Goal: Task Accomplishment & Management: Complete application form

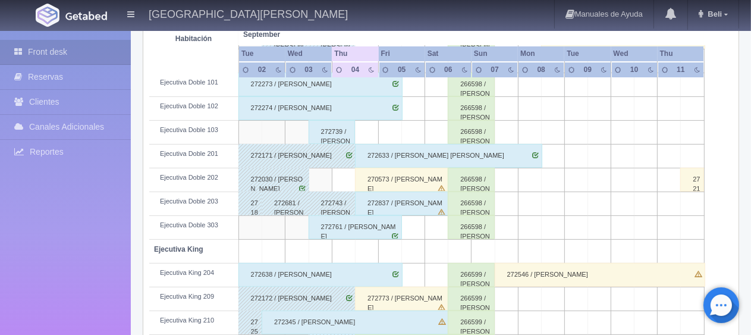
scroll to position [634, 0]
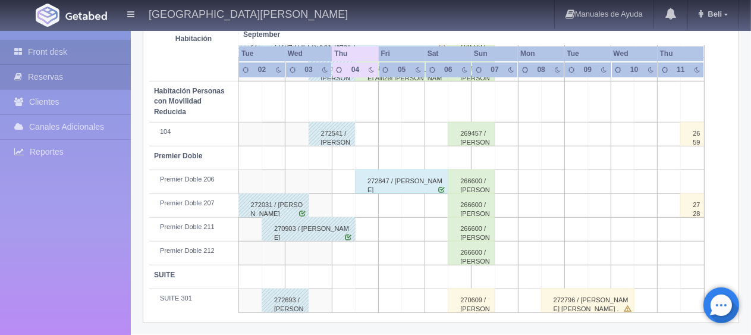
click at [29, 74] on link "Reservas" at bounding box center [65, 77] width 131 height 24
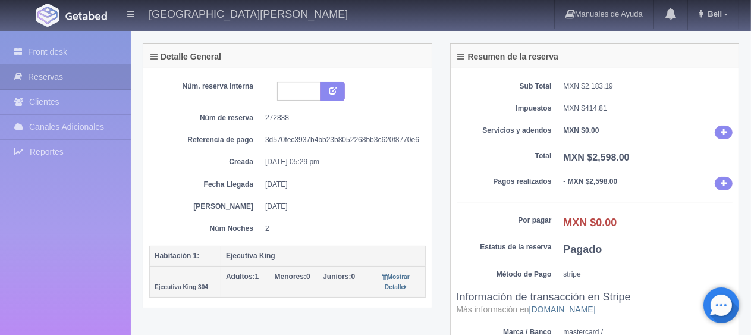
scroll to position [238, 0]
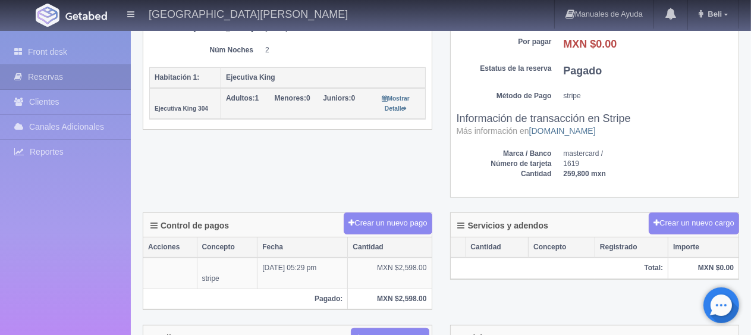
click at [336, 172] on div "Detalle General Núm. reserva interna Núm de reserva 272838 Referencia de pago 3…" at bounding box center [441, 39] width 614 height 348
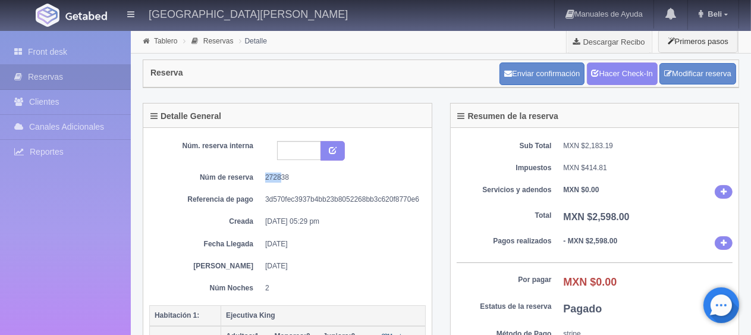
drag, startPoint x: 280, startPoint y: 171, endPoint x: 256, endPoint y: 171, distance: 23.8
click at [256, 172] on dl "Núm de reserva 272838" at bounding box center [287, 177] width 259 height 10
click at [260, 172] on dl "Núm de reserva 272838" at bounding box center [287, 177] width 259 height 10
click at [271, 172] on dd "272838" at bounding box center [341, 177] width 152 height 10
click at [301, 173] on dd "272838" at bounding box center [341, 177] width 152 height 10
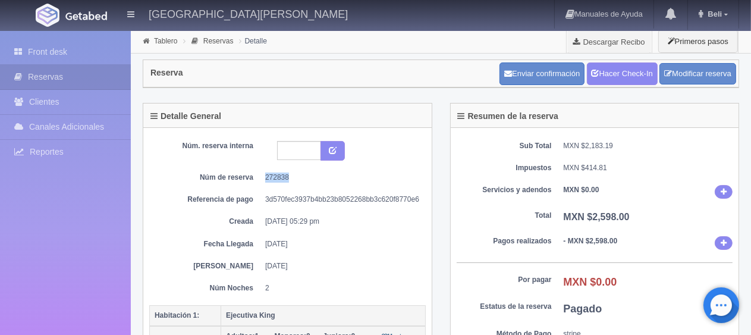
drag, startPoint x: 300, startPoint y: 172, endPoint x: 263, endPoint y: 169, distance: 37.0
click at [263, 169] on div "Núm. reserva interna Núm de reserva 272838 Referencia de pago 3d570fec3937b4bb2…" at bounding box center [287, 217] width 276 height 152
click at [270, 175] on dd "272838" at bounding box center [341, 177] width 152 height 10
click at [280, 178] on dd "272838" at bounding box center [341, 177] width 152 height 10
drag, startPoint x: 297, startPoint y: 178, endPoint x: 264, endPoint y: 175, distance: 32.8
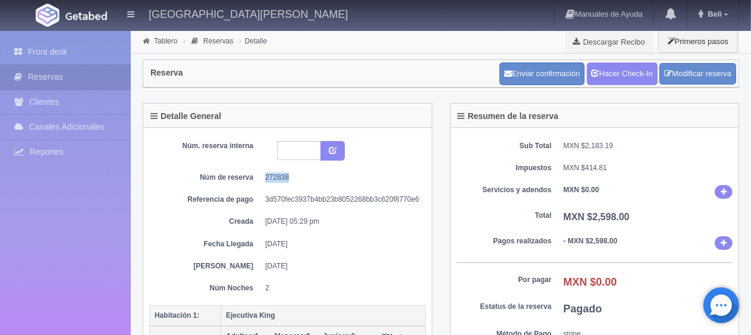
click at [264, 175] on dl "Núm de reserva 272838" at bounding box center [287, 177] width 259 height 10
click at [276, 180] on dd "272838" at bounding box center [341, 177] width 152 height 10
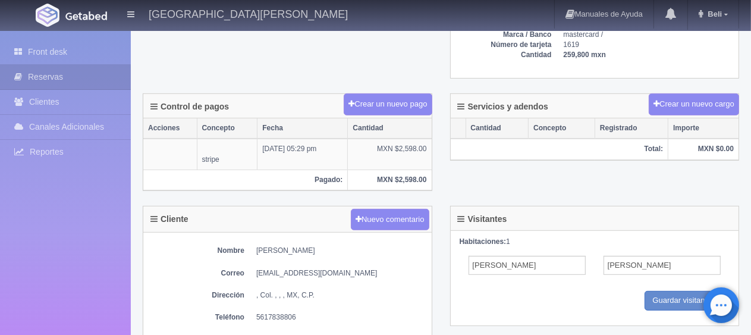
scroll to position [119, 0]
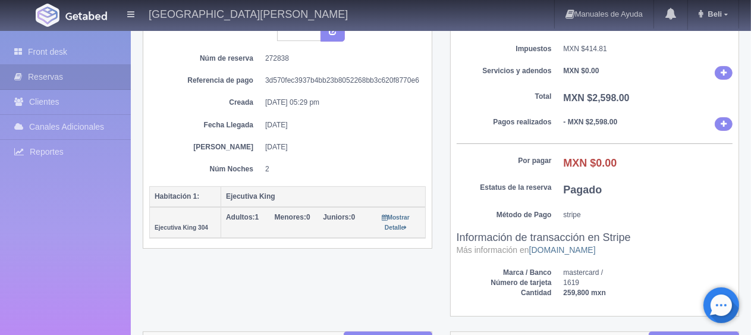
click at [355, 213] on span "Juniors: 0" at bounding box center [339, 217] width 32 height 8
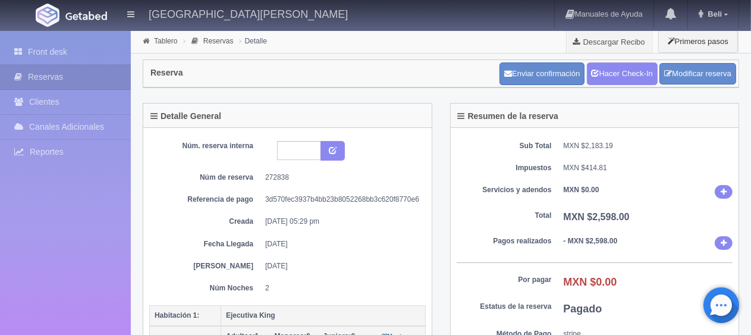
scroll to position [297, 0]
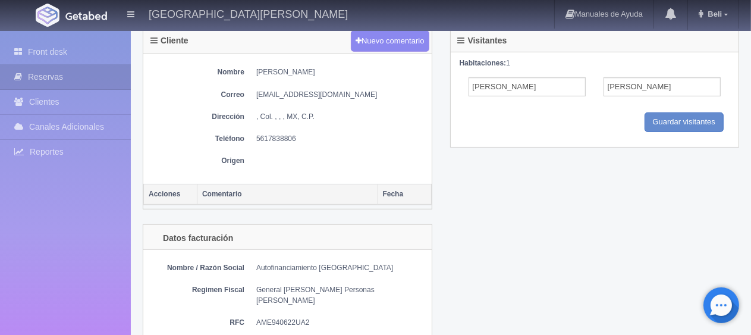
scroll to position [178, 0]
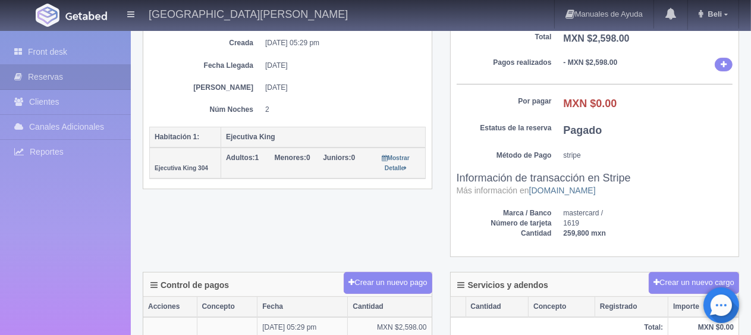
click at [261, 171] on th "Adultos: 1 Menores: 0 Juniors: 0 Mostrar Detalle" at bounding box center [323, 162] width 204 height 31
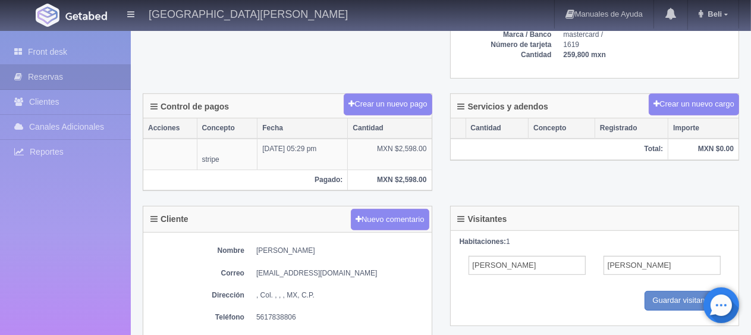
scroll to position [654, 0]
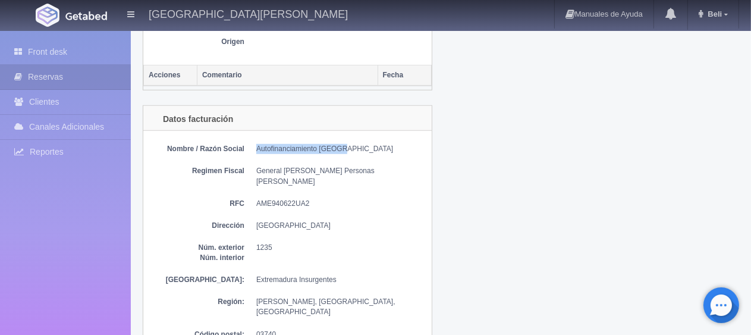
drag, startPoint x: 349, startPoint y: 141, endPoint x: 267, endPoint y: 154, distance: 83.0
click at [251, 144] on dl "Nombre / Razón Social Autofinanciamiento Mexico" at bounding box center [287, 149] width 276 height 10
copy dd "Autofinanciamiento [GEOGRAPHIC_DATA]"
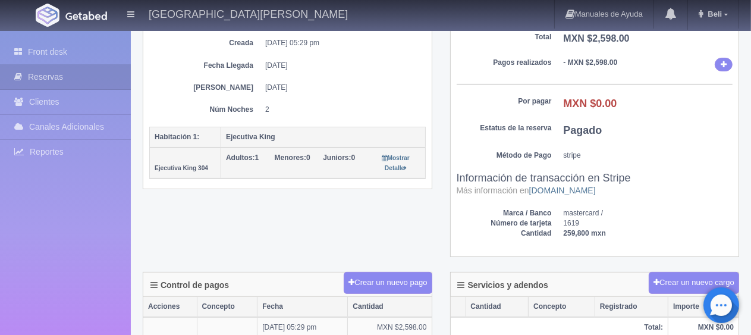
scroll to position [119, 0]
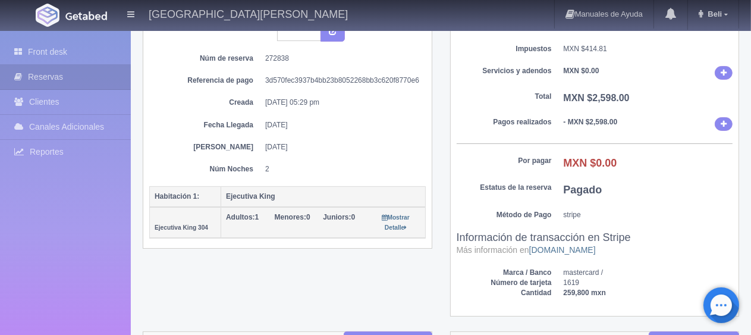
click at [329, 143] on dd "[DATE]" at bounding box center [341, 147] width 152 height 10
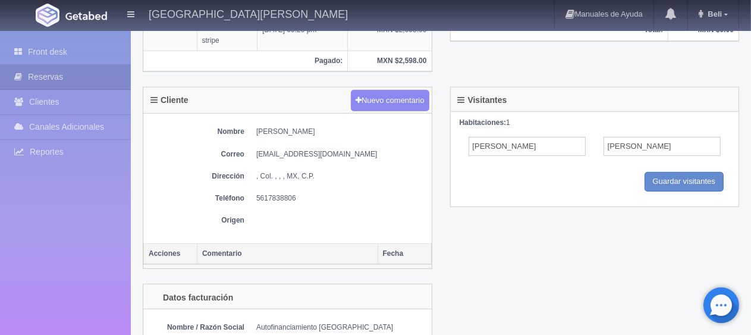
click at [292, 193] on dd "5617838806" at bounding box center [340, 198] width 169 height 10
drag, startPoint x: 332, startPoint y: 134, endPoint x: 262, endPoint y: 135, distance: 70.1
click at [262, 135] on div "Nombre Jessica Alitzel Rios Vega Correo alitzelrive27@gmail.com Dirección , Col…" at bounding box center [287, 179] width 288 height 130
click at [261, 137] on div "Nombre Jessica Alitzel Rios Vega Correo alitzelrive27@gmail.com Dirección , Col…" at bounding box center [287, 179] width 288 height 130
drag, startPoint x: 247, startPoint y: 130, endPoint x: 376, endPoint y: 123, distance: 128.5
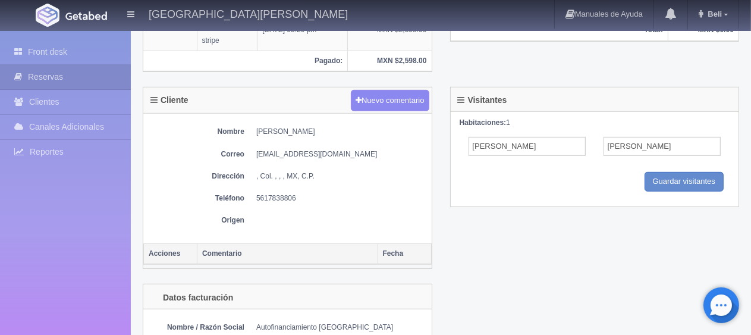
click at [357, 122] on div "Nombre Jessica Alitzel Rios Vega Correo alitzelrive27@gmail.com Dirección , Col…" at bounding box center [287, 179] width 288 height 130
copy dd "[PERSON_NAME] Alitzel [PERSON_NAME]"
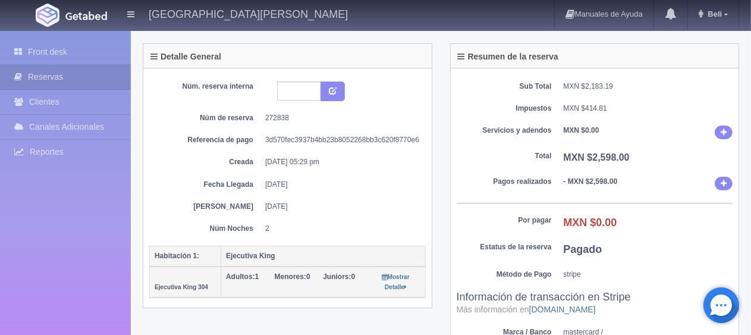
click at [316, 193] on div "Núm. reserva interna Núm de reserva 272838 Referencia de pago 3d570fec3937b4bb2…" at bounding box center [287, 157] width 276 height 152
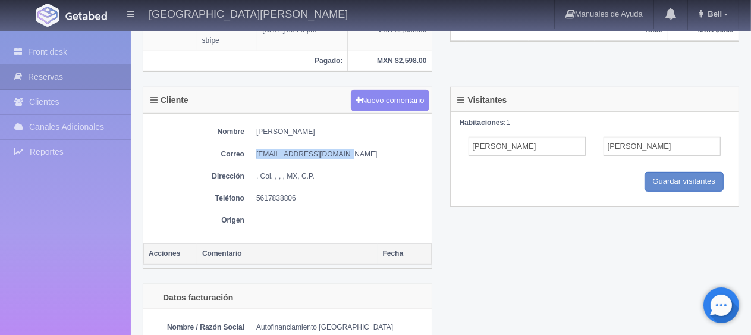
drag, startPoint x: 344, startPoint y: 146, endPoint x: 250, endPoint y: 153, distance: 94.8
click at [250, 155] on dl "Correo alitzelrive27@gmail.com" at bounding box center [287, 154] width 276 height 10
copy dd "alitzelrive27@gmail.com"
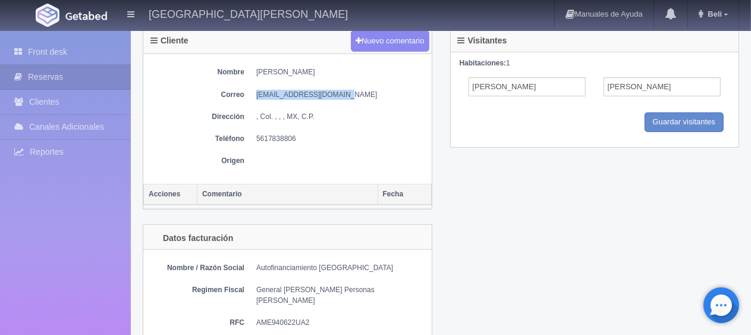
scroll to position [594, 0]
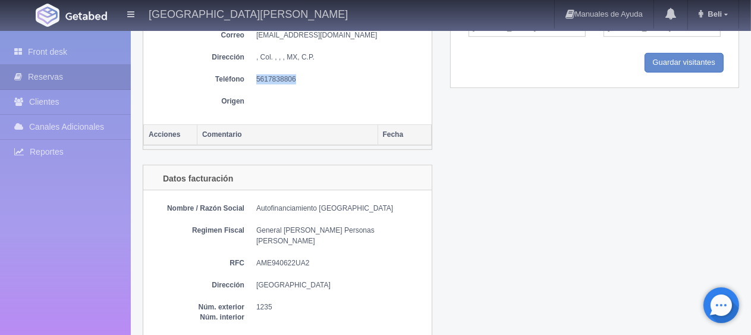
drag, startPoint x: 305, startPoint y: 73, endPoint x: 250, endPoint y: 73, distance: 54.7
click at [250, 74] on dl "Teléfono 5617838806" at bounding box center [287, 79] width 276 height 10
copy dd "5617838806"
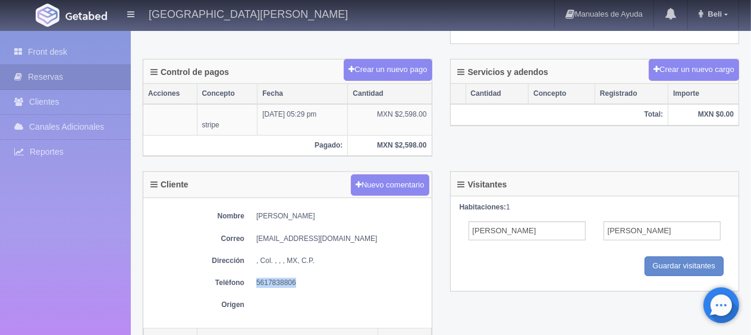
scroll to position [34, 0]
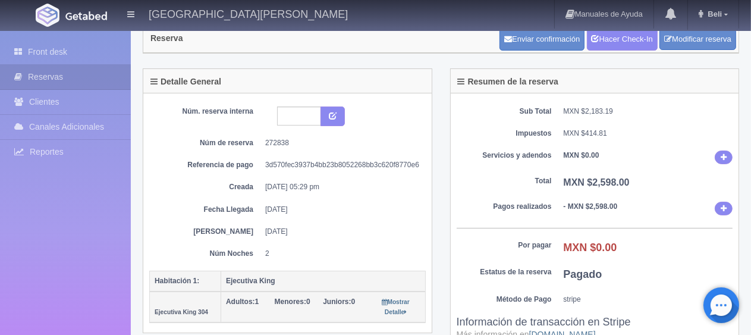
click at [402, 251] on dd "2" at bounding box center [341, 253] width 152 height 10
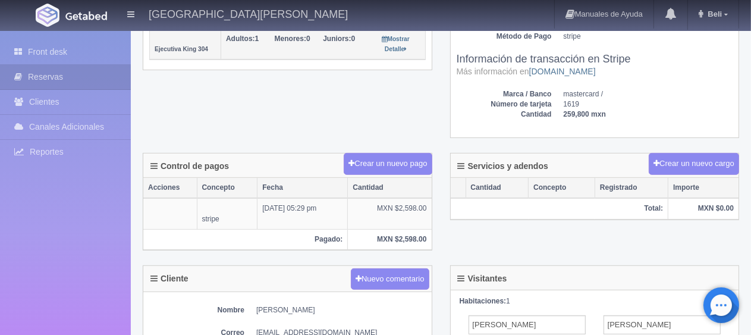
scroll to position [0, 0]
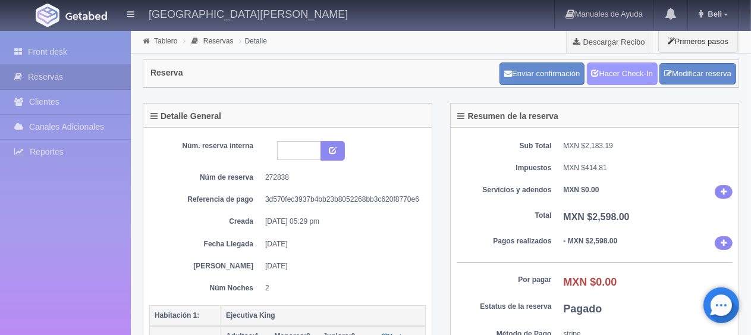
click at [613, 84] on link "Hacer Check-In" at bounding box center [622, 73] width 71 height 23
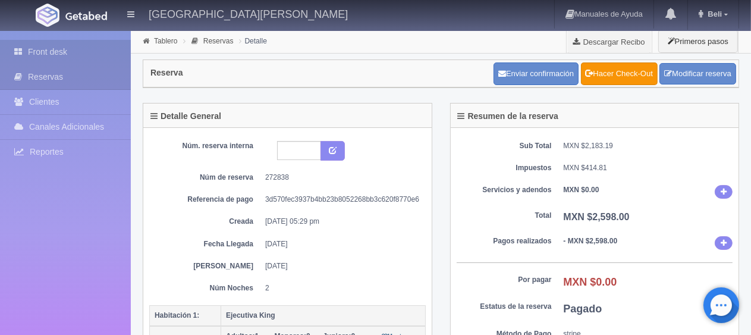
click at [71, 46] on link "Front desk" at bounding box center [65, 52] width 131 height 24
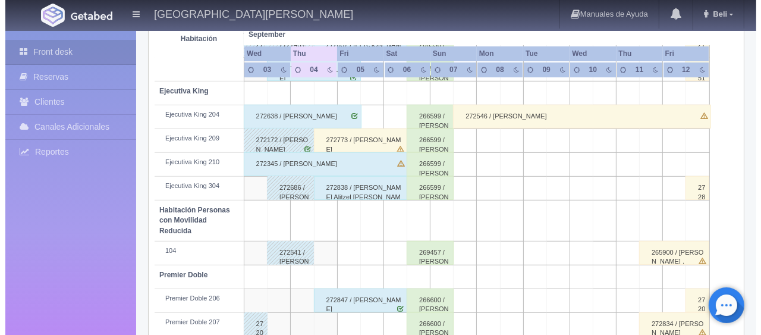
scroll to position [99, 0]
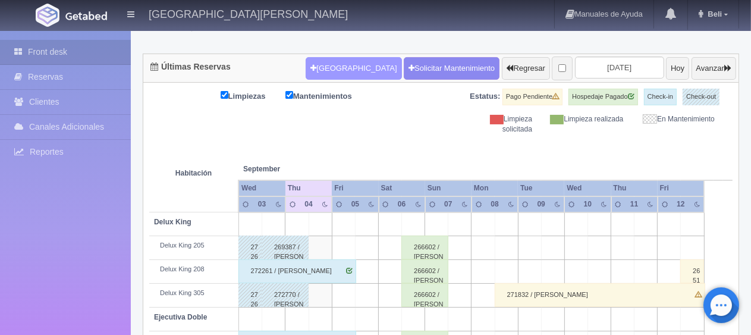
click at [339, 58] on button "[GEOGRAPHIC_DATA]" at bounding box center [353, 68] width 96 height 23
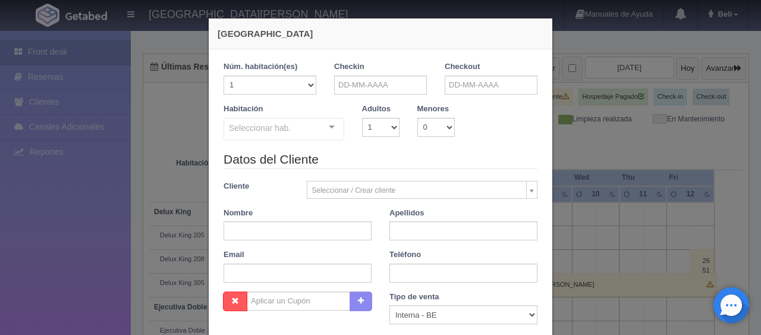
checkbox input "false"
click at [379, 92] on input "text" at bounding box center [380, 84] width 93 height 19
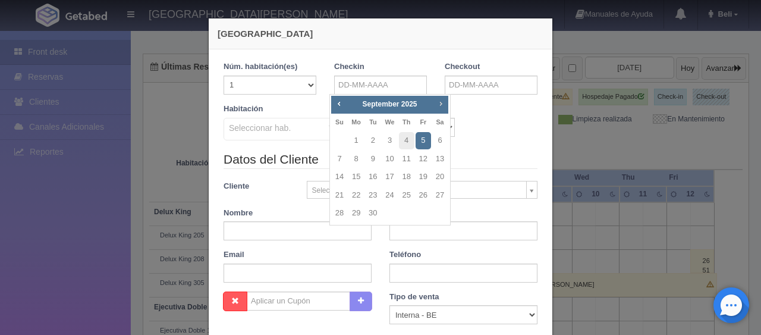
click at [440, 102] on span "Next" at bounding box center [441, 104] width 10 height 10
click at [354, 212] on link "27" at bounding box center [355, 212] width 15 height 17
type input "[DATE]"
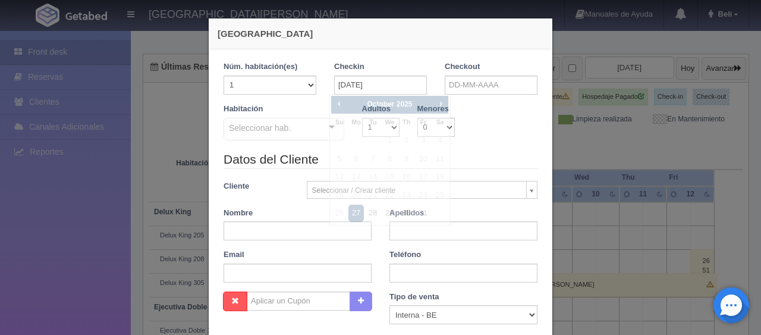
checkbox input "false"
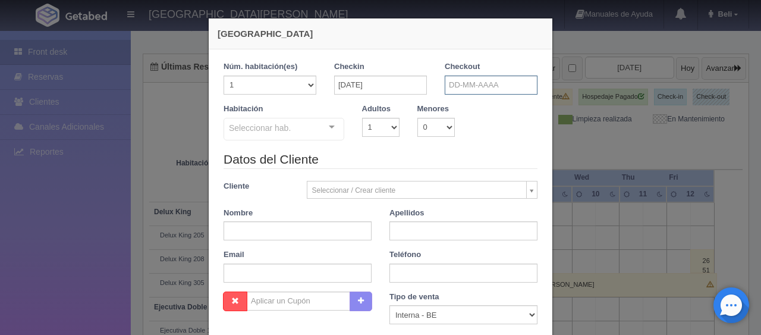
click at [474, 89] on input "text" at bounding box center [491, 84] width 93 height 19
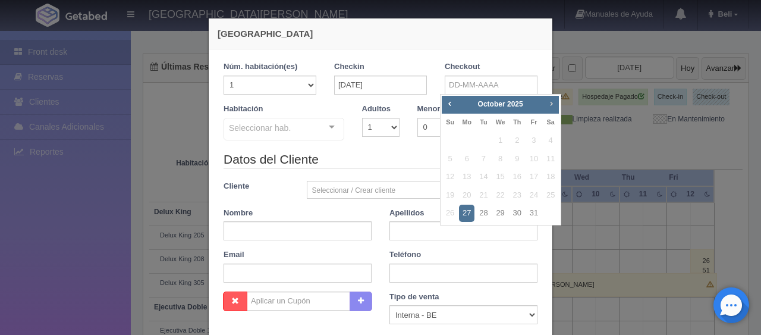
click at [549, 105] on span "Next" at bounding box center [551, 104] width 10 height 10
click at [551, 103] on span "Next" at bounding box center [551, 104] width 10 height 10
click at [472, 134] on link "1" at bounding box center [466, 140] width 15 height 17
type input "[DATE]"
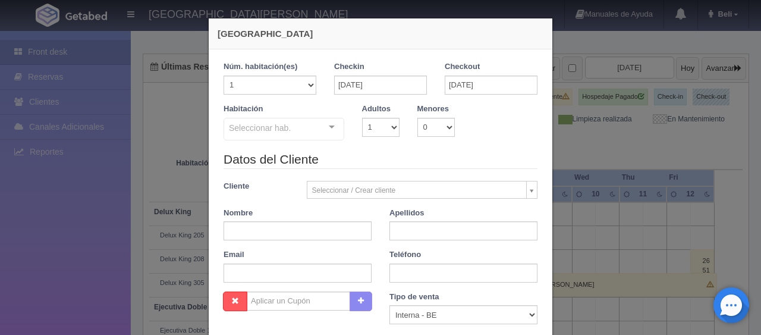
checkbox input "false"
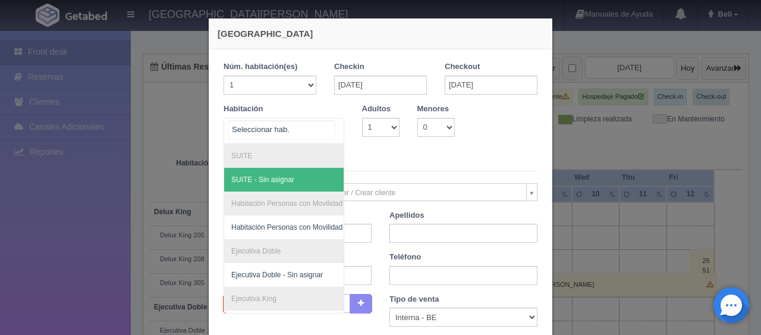
click at [295, 130] on div at bounding box center [283, 131] width 121 height 26
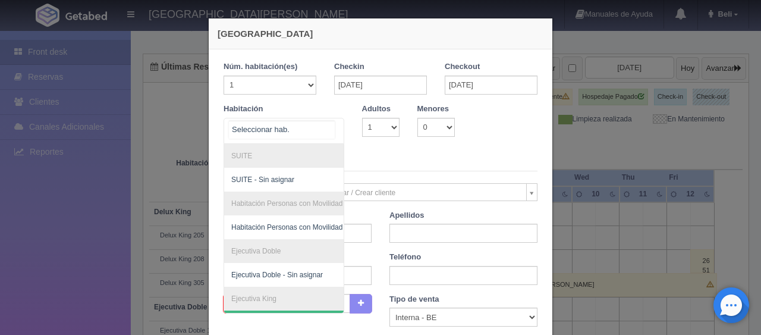
scroll to position [126, 0]
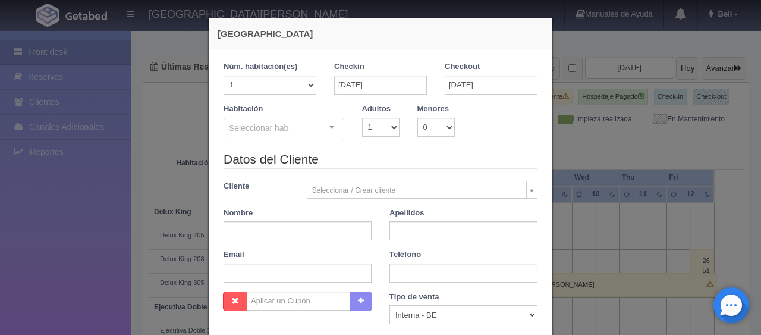
click at [387, 145] on div "Habitación Seleccionar hab. SUITE SUITE - Sin asignar Habitación Personas con M…" at bounding box center [381, 126] width 332 height 47
click at [281, 118] on div "Seleccionar hab." at bounding box center [283, 129] width 121 height 23
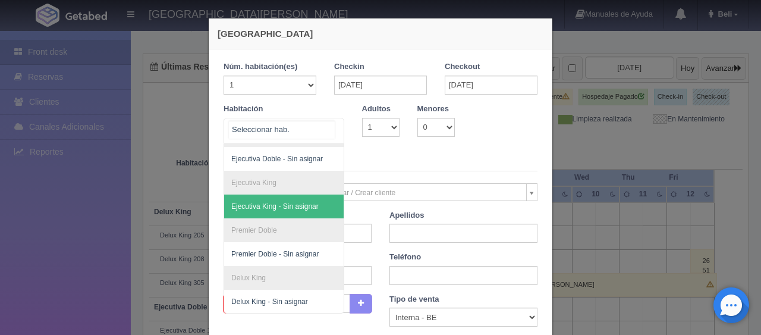
click at [287, 130] on input "text" at bounding box center [282, 130] width 106 height 18
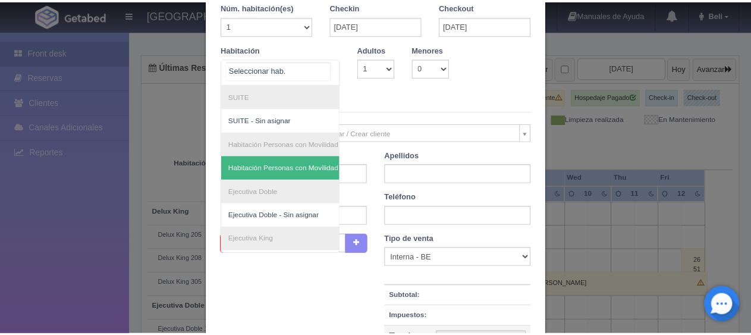
scroll to position [0, 0]
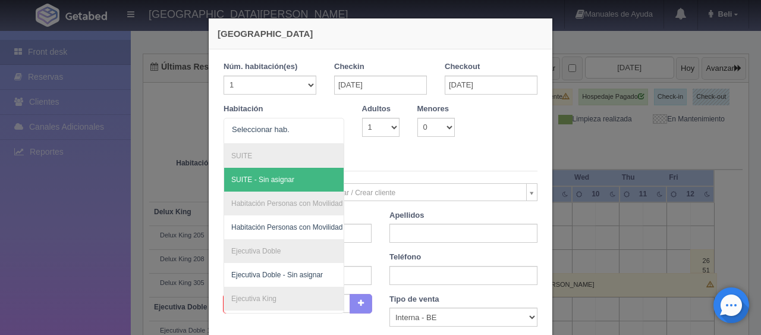
click at [649, 246] on div "[GEOGRAPHIC_DATA] 1 Núm. habitación(es) 1 2 3 4 5 6 7 8 9 10 11 12 13 14 15 16 …" at bounding box center [380, 167] width 761 height 335
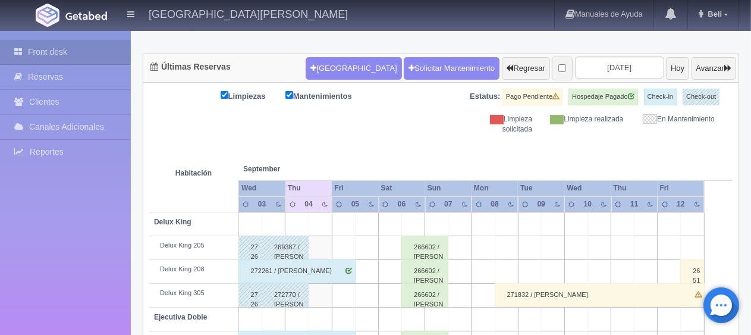
click at [625, 73] on input "[DATE]" at bounding box center [619, 67] width 89 height 22
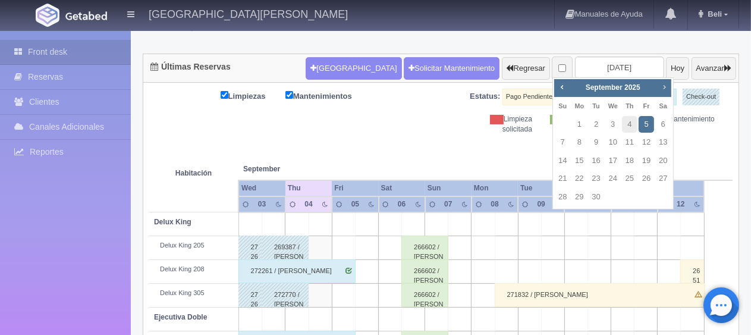
click at [660, 83] on span "Next" at bounding box center [664, 87] width 10 height 10
click at [663, 84] on span "Next" at bounding box center [664, 87] width 10 height 10
click at [623, 198] on link "27" at bounding box center [629, 196] width 15 height 17
type input "[DATE]"
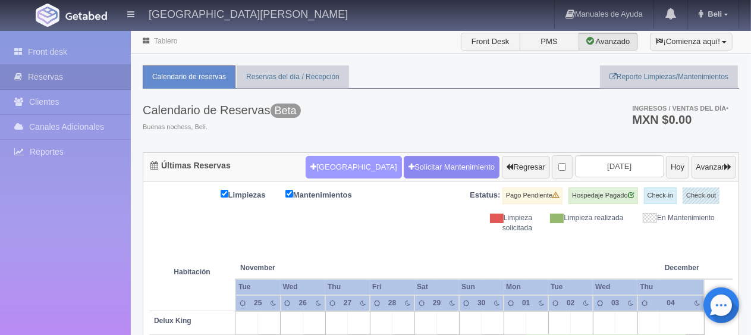
click at [338, 174] on button "[GEOGRAPHIC_DATA]" at bounding box center [353, 167] width 96 height 23
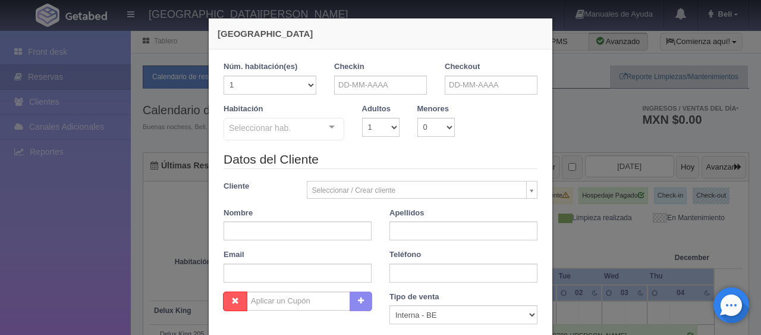
checkbox input "false"
click at [377, 80] on input "text" at bounding box center [380, 84] width 93 height 19
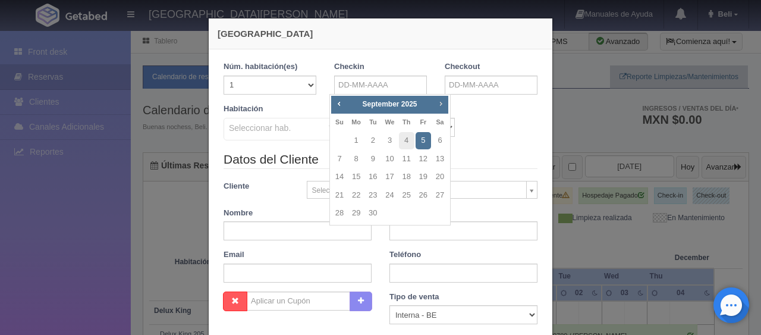
click at [445, 99] on link "Next" at bounding box center [440, 103] width 13 height 13
click at [442, 101] on span "Next" at bounding box center [441, 104] width 10 height 10
click at [406, 210] on link "27" at bounding box center [406, 212] width 15 height 17
type input "27-11-2025"
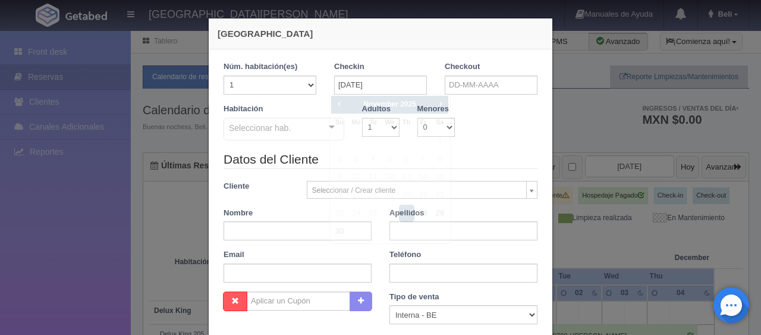
checkbox input "false"
click at [485, 79] on input "text" at bounding box center [491, 84] width 93 height 19
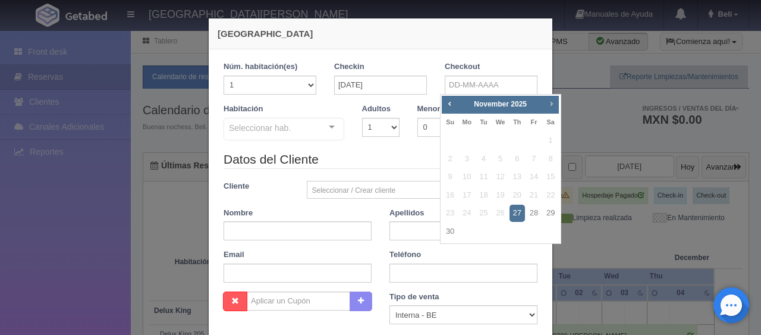
click at [555, 103] on span "Next" at bounding box center [551, 104] width 10 height 10
click at [465, 139] on link "1" at bounding box center [466, 140] width 15 height 17
type input "[DATE]"
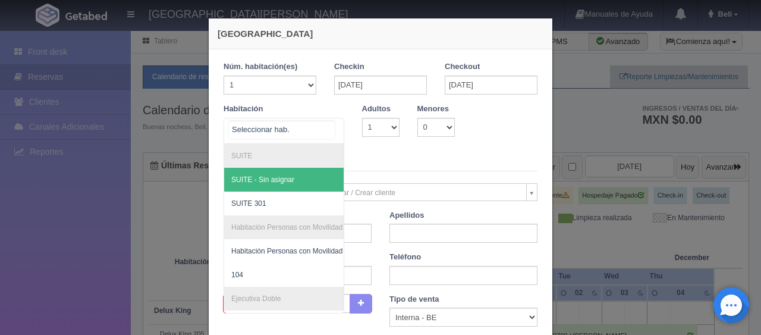
checkbox input "false"
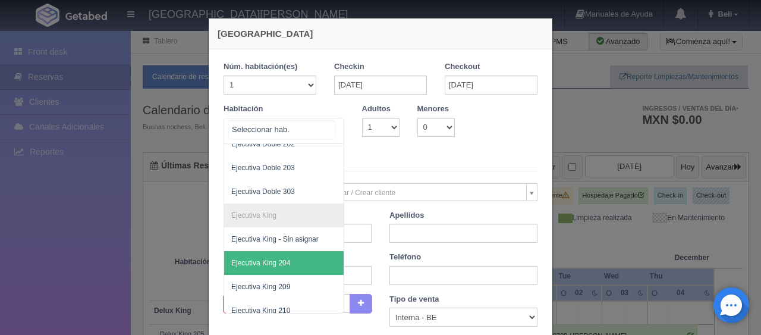
scroll to position [238, 0]
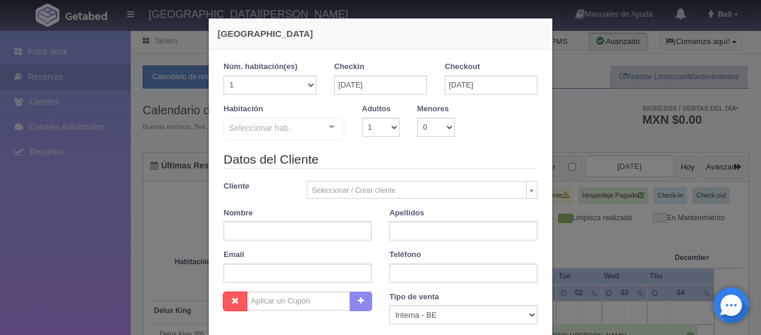
click at [291, 113] on div "Habitación Seleccionar hab. SUITE SUITE - Sin asignar SUITE 301 Habitación Pers…" at bounding box center [284, 122] width 138 height 38
click at [313, 124] on div "Seleccionar hab." at bounding box center [283, 129] width 121 height 23
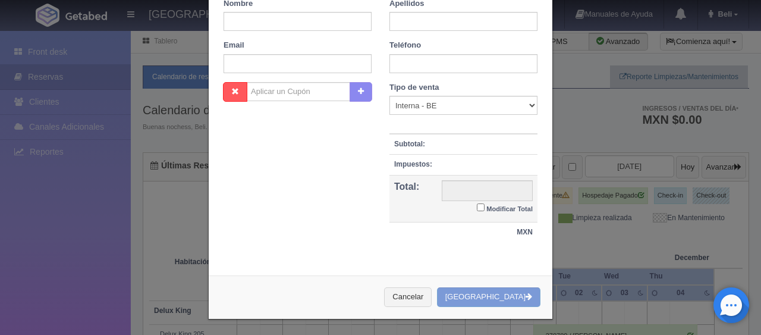
scroll to position [0, 0]
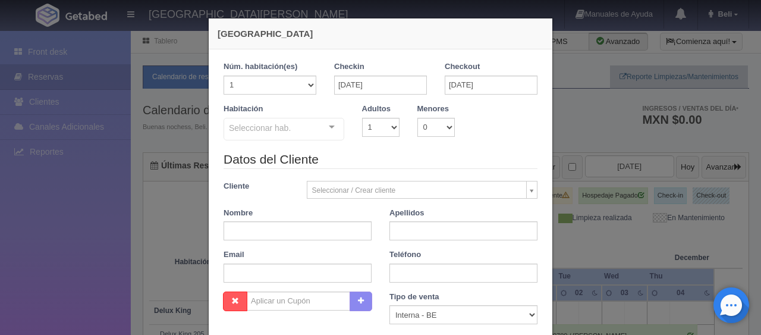
click at [707, 198] on div "Nueva Reserva 1 Núm. habitación(es) 1 2 3 4 5 6 7 8 9 10 11 12 13 14 15 16 17 1…" at bounding box center [380, 167] width 761 height 335
